Goal: Complete application form

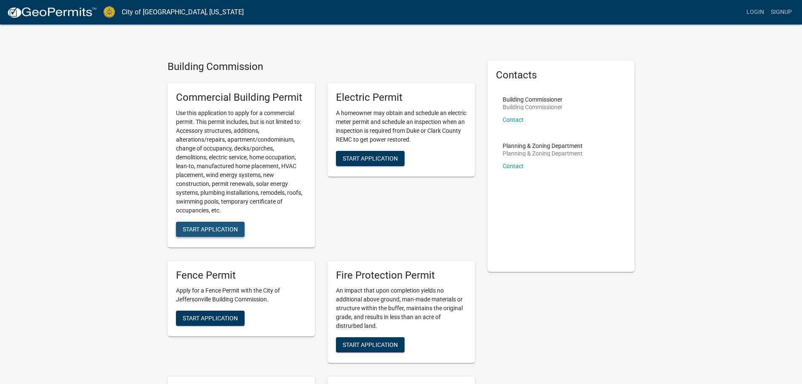
click at [201, 225] on button "Start Application" at bounding box center [210, 228] width 69 height 15
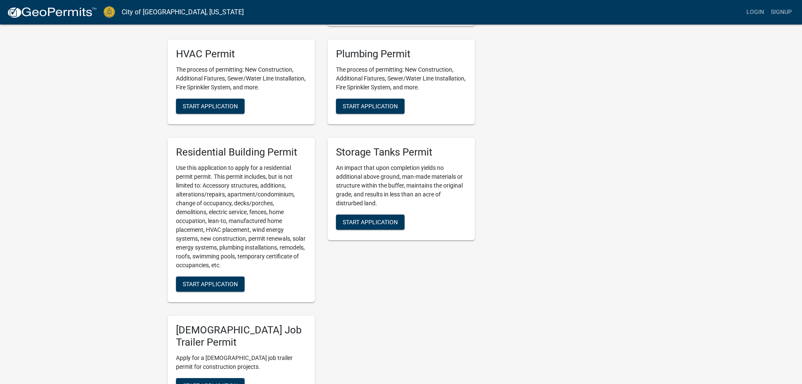
scroll to position [337, 0]
click at [232, 283] on span "Start Application" at bounding box center [210, 283] width 55 height 7
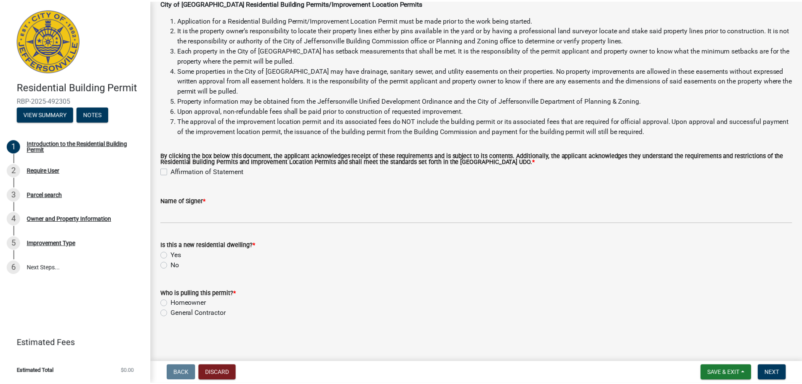
scroll to position [50, 0]
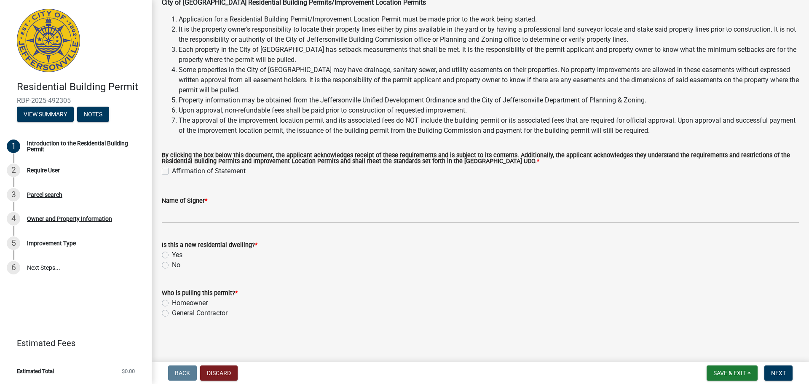
click at [172, 170] on label "Affirmation of Statement" at bounding box center [209, 171] width 74 height 10
click at [172, 170] on input "Affirmation of Statement" at bounding box center [174, 168] width 5 height 5
checkbox input "true"
click at [172, 263] on label "No" at bounding box center [176, 265] width 8 height 10
click at [172, 263] on input "No" at bounding box center [174, 262] width 5 height 5
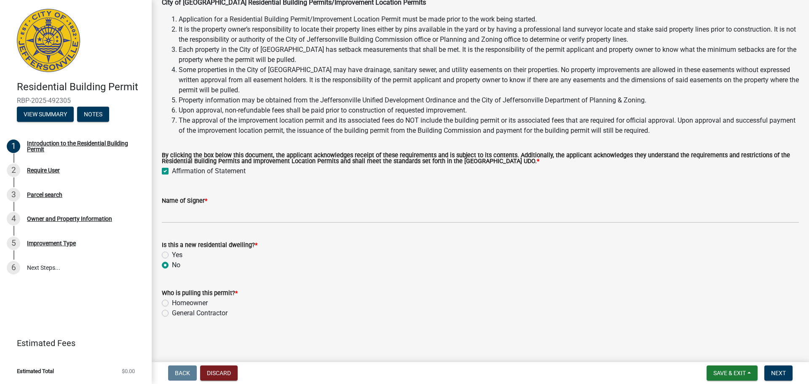
radio input "true"
click at [172, 312] on label "General Contractor" at bounding box center [200, 313] width 56 height 10
click at [172, 312] on input "General Contractor" at bounding box center [174, 310] width 5 height 5
radio input "true"
click at [776, 370] on span "Next" at bounding box center [778, 372] width 15 height 7
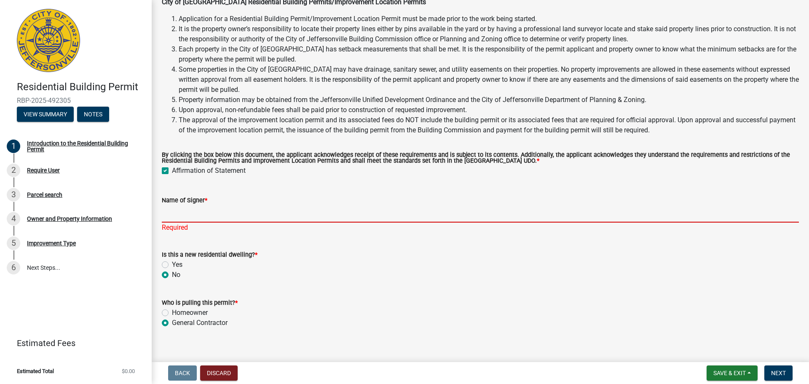
click at [179, 215] on input "Name of Signer *" at bounding box center [480, 213] width 637 height 17
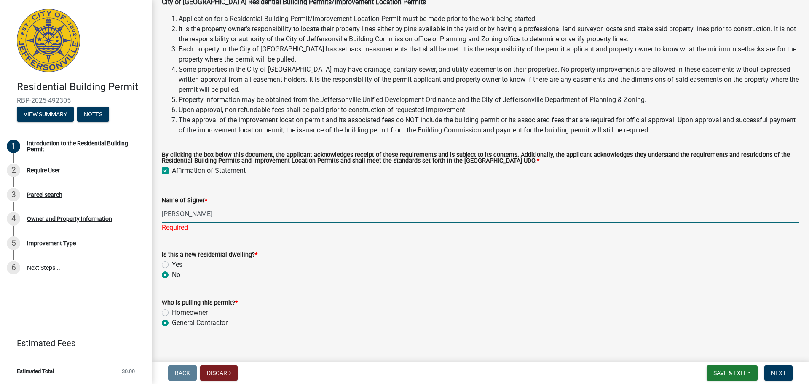
type input "[PERSON_NAME]"
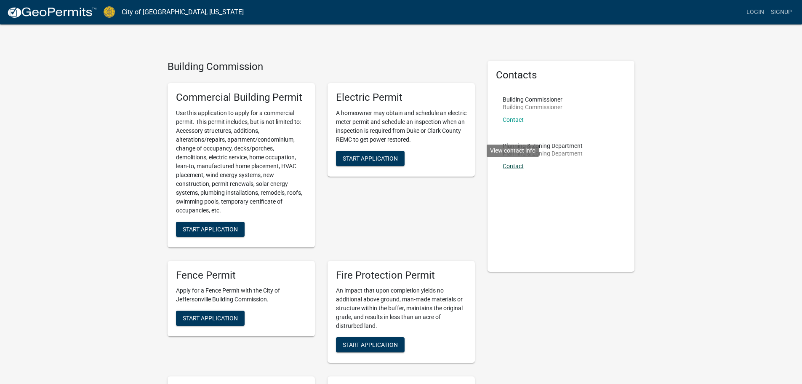
click at [516, 165] on link "Contact" at bounding box center [513, 166] width 21 height 7
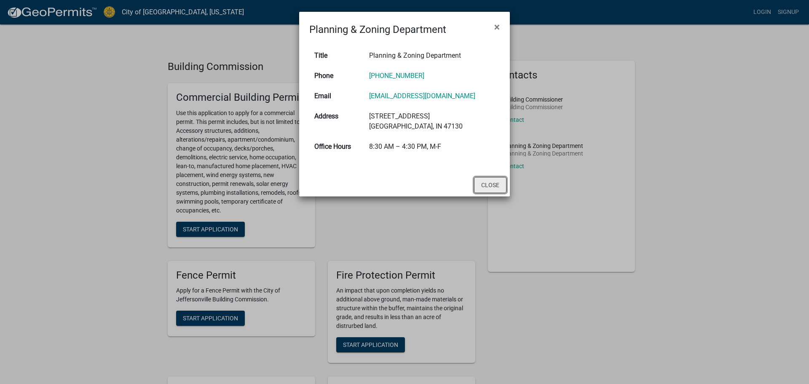
click at [487, 193] on button "Close" at bounding box center [490, 185] width 32 height 16
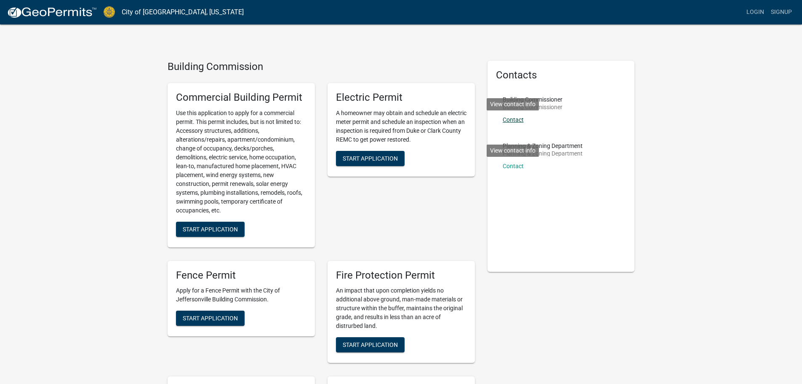
click at [513, 118] on link "Contact" at bounding box center [513, 119] width 21 height 7
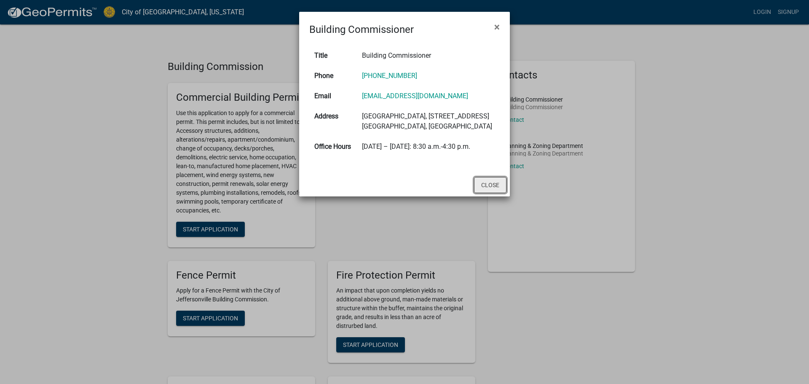
drag, startPoint x: 490, startPoint y: 207, endPoint x: 514, endPoint y: 189, distance: 29.5
click at [491, 193] on button "Close" at bounding box center [490, 185] width 32 height 16
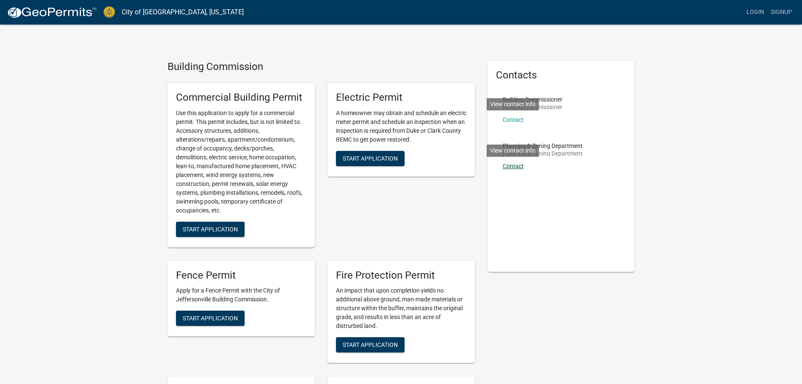
click at [520, 165] on link "Contact" at bounding box center [513, 166] width 21 height 7
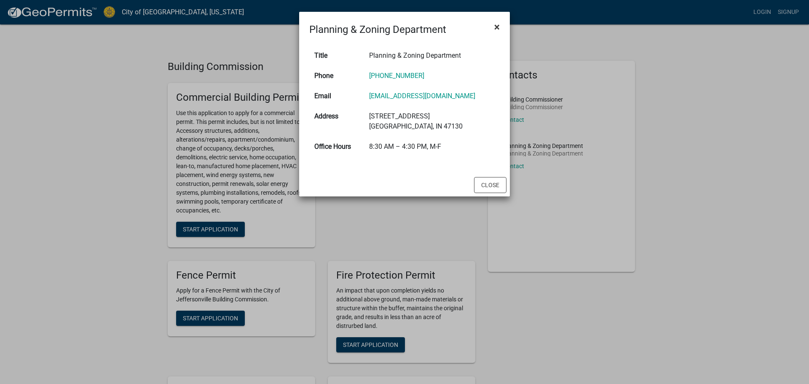
click at [497, 28] on span "×" at bounding box center [496, 27] width 5 height 12
